Goal: Information Seeking & Learning: Learn about a topic

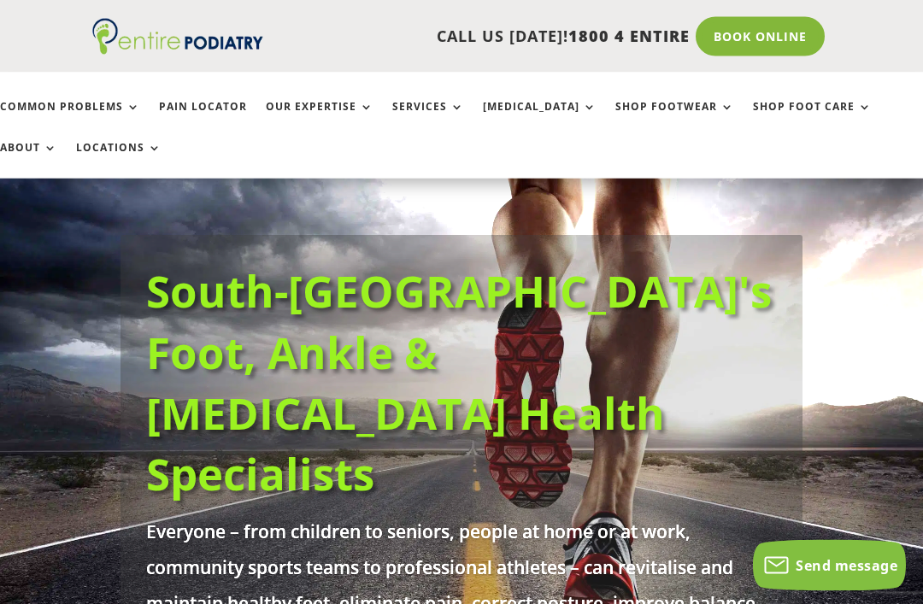
scroll to position [73, 0]
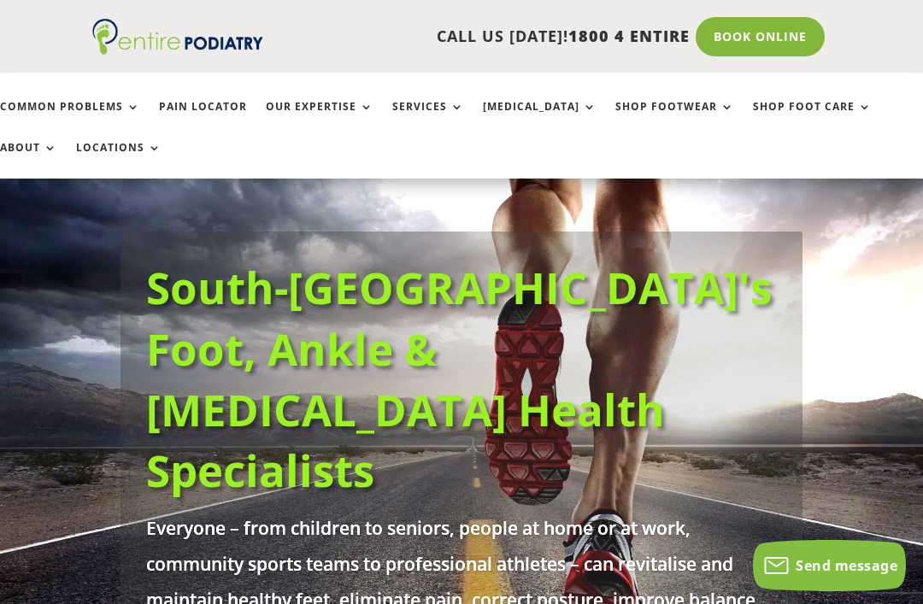
click at [91, 108] on link "Common Problems" at bounding box center [70, 119] width 140 height 37
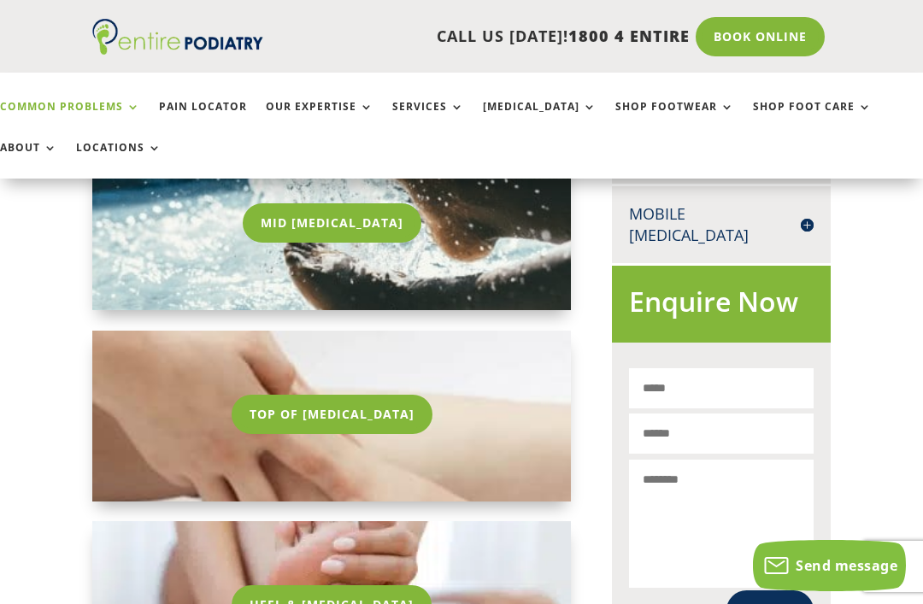
scroll to position [950, 0]
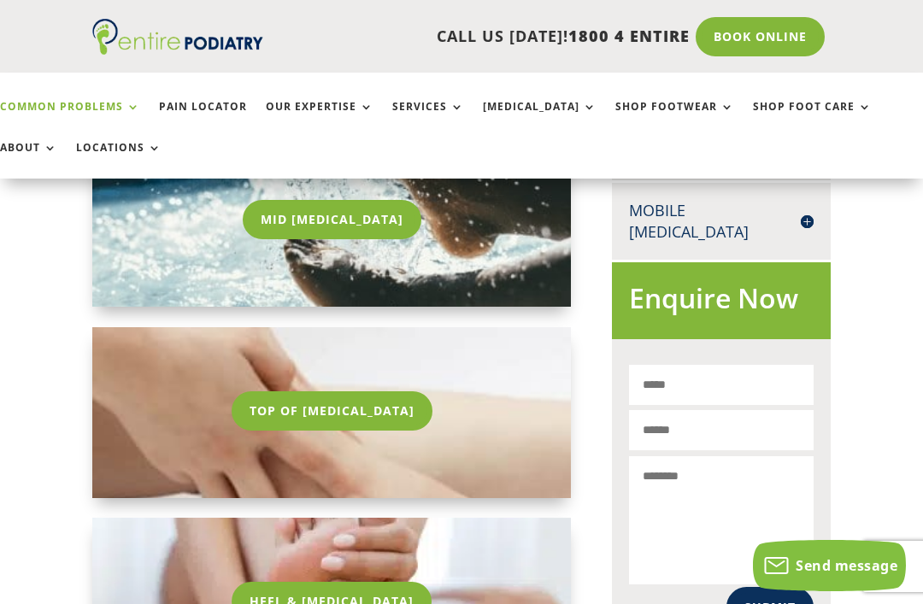
click at [305, 419] on link "Top Of Foot Pain" at bounding box center [332, 410] width 201 height 39
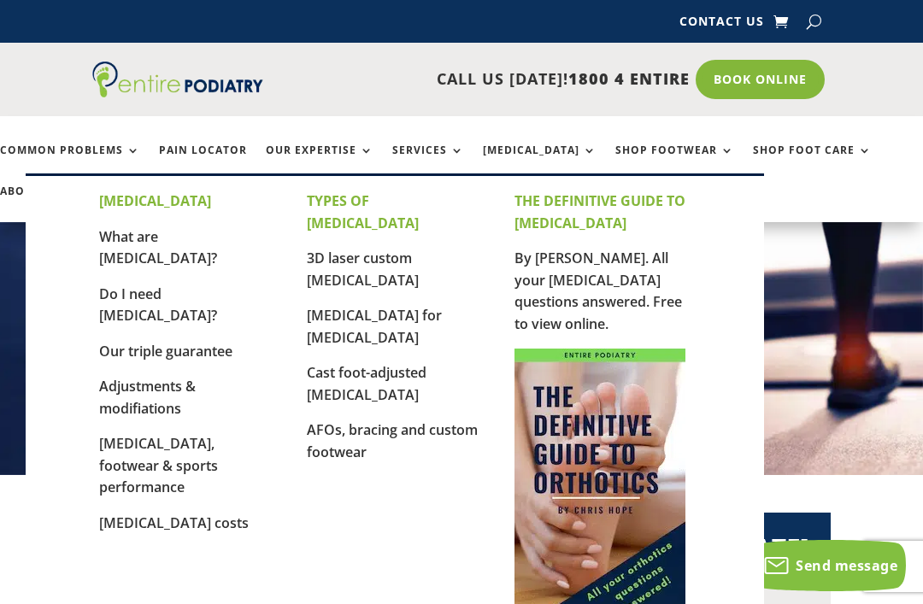
click at [131, 514] on link "[MEDICAL_DATA] costs" at bounding box center [174, 523] width 150 height 19
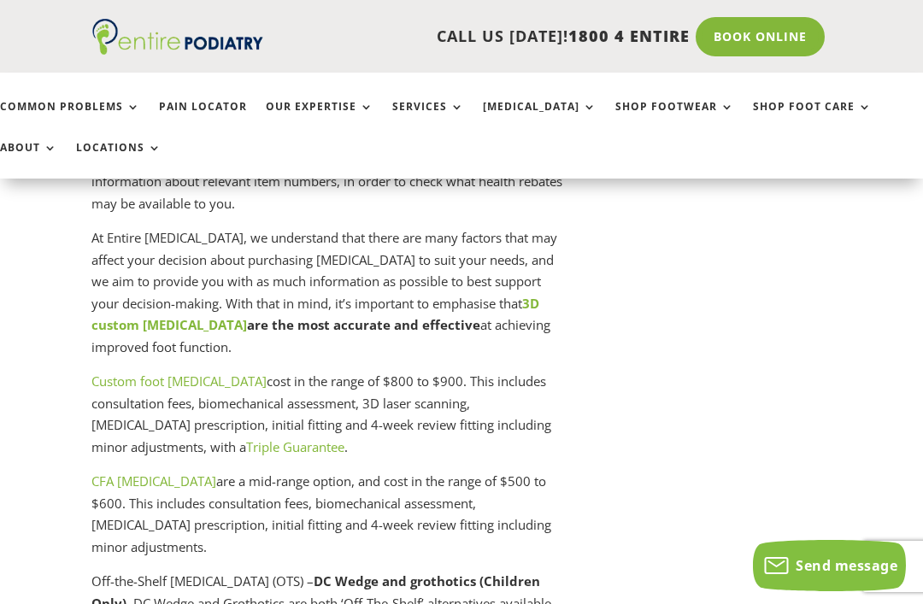
scroll to position [4934, 1]
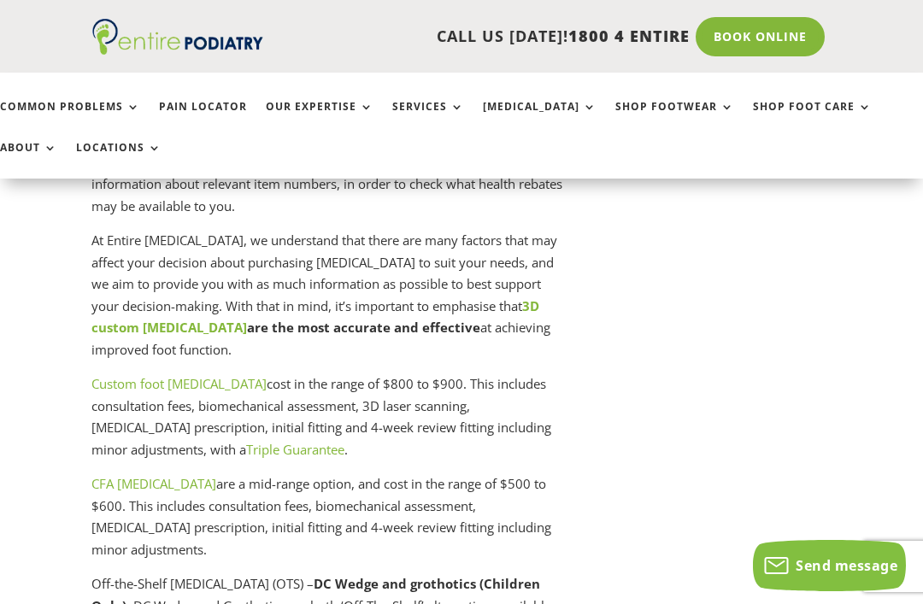
click at [433, 111] on link "Services" at bounding box center [428, 119] width 72 height 37
